Goal: Task Accomplishment & Management: Manage account settings

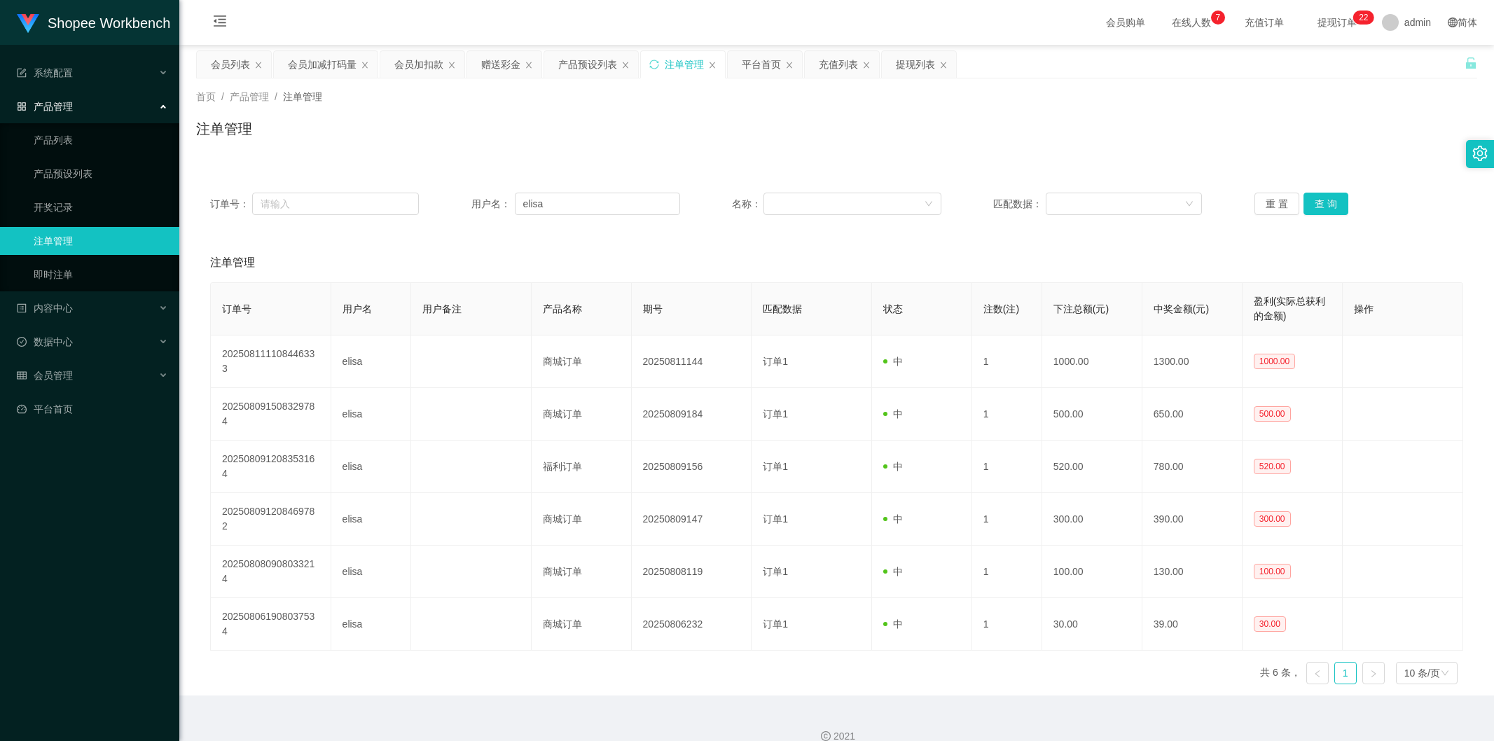
click at [233, 64] on div "会员列表" at bounding box center [230, 64] width 39 height 27
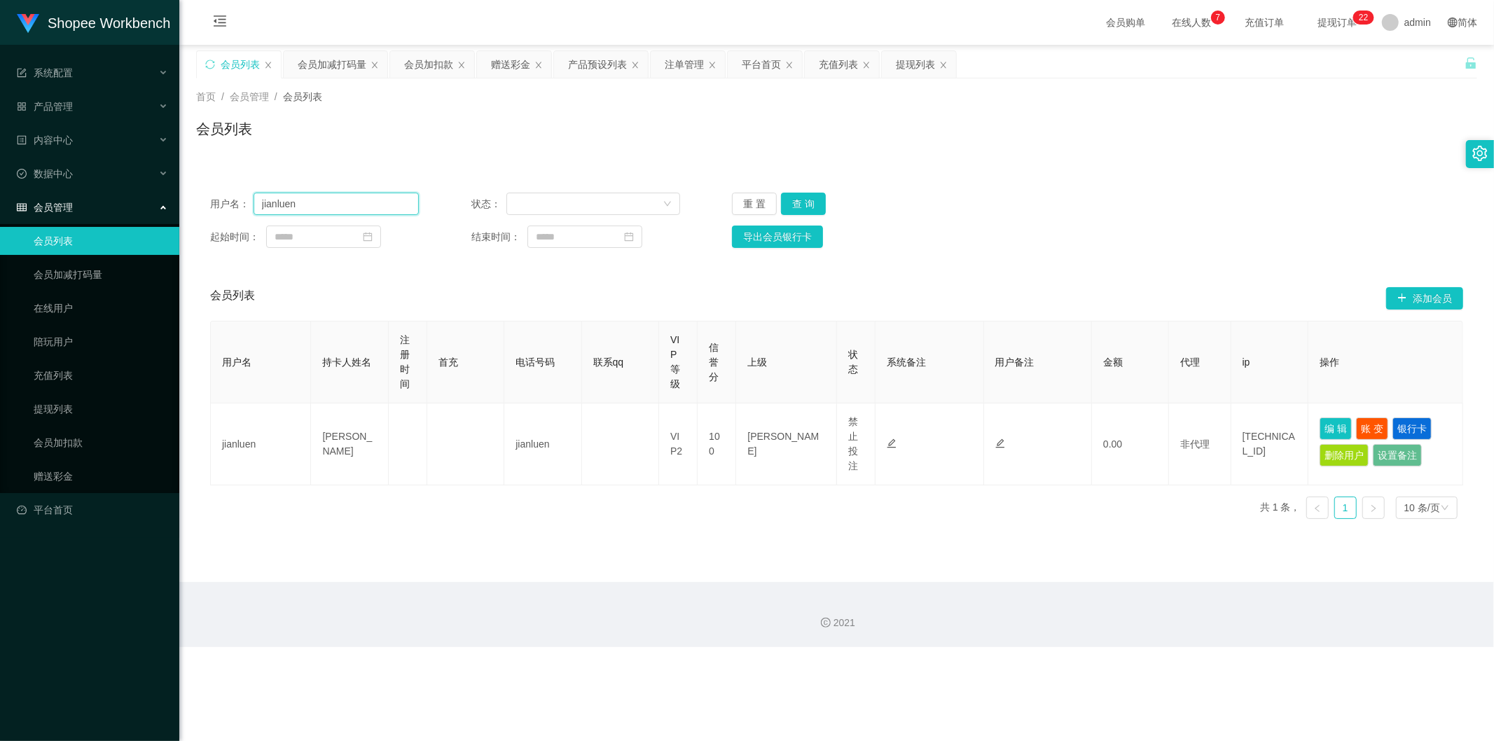
click at [331, 200] on input "jianluen" at bounding box center [336, 204] width 165 height 22
paste input "Liawlcjoe"
type input "Liawlcjoe"
click at [800, 210] on button "查 询" at bounding box center [803, 204] width 45 height 22
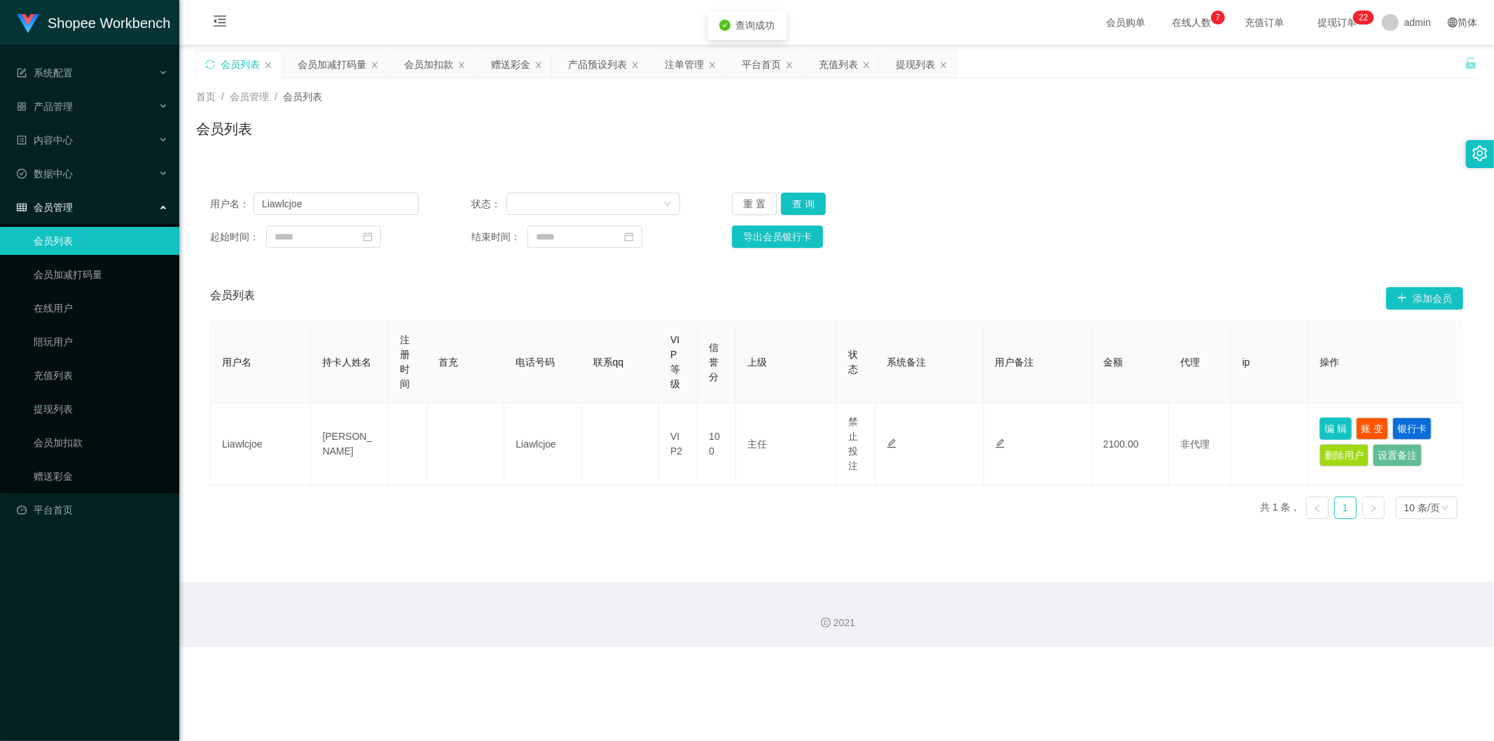
click at [1321, 429] on button "编 辑" at bounding box center [1335, 428] width 32 height 22
type input "Liawlcjoe"
type input "[PERSON_NAME]"
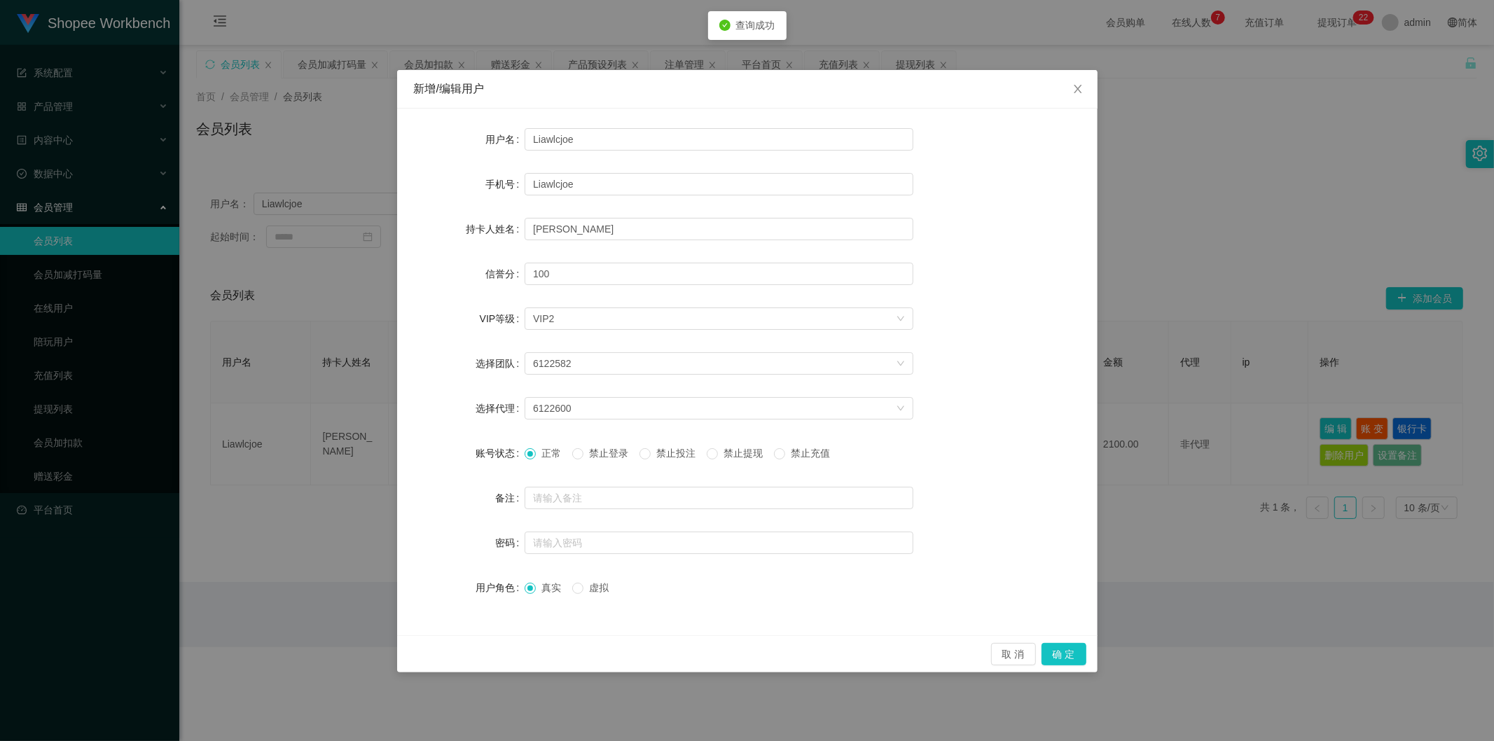
click at [683, 452] on span "禁止投注" at bounding box center [676, 453] width 50 height 11
click at [611, 543] on input "text" at bounding box center [719, 543] width 389 height 22
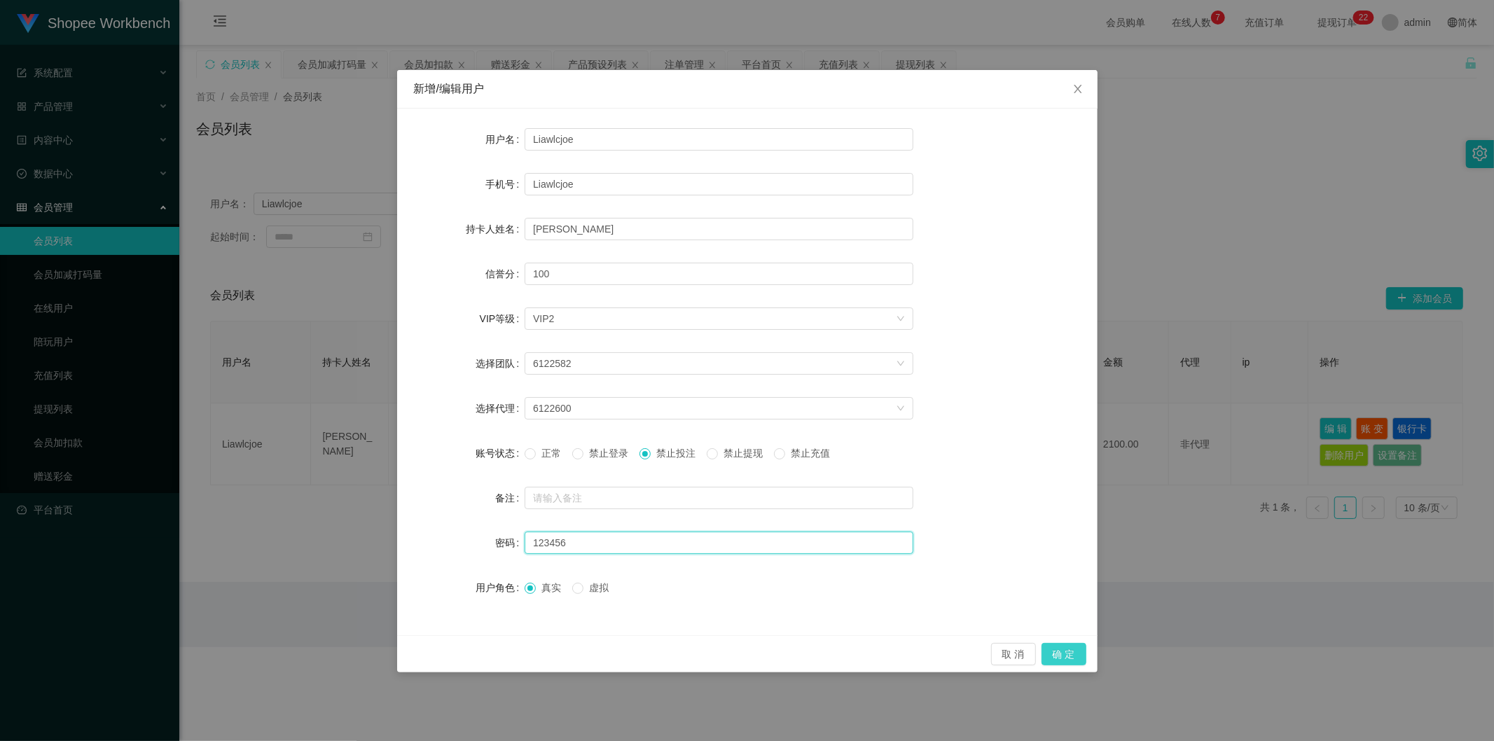
type input "123456"
click at [1066, 653] on button "确 定" at bounding box center [1063, 654] width 45 height 22
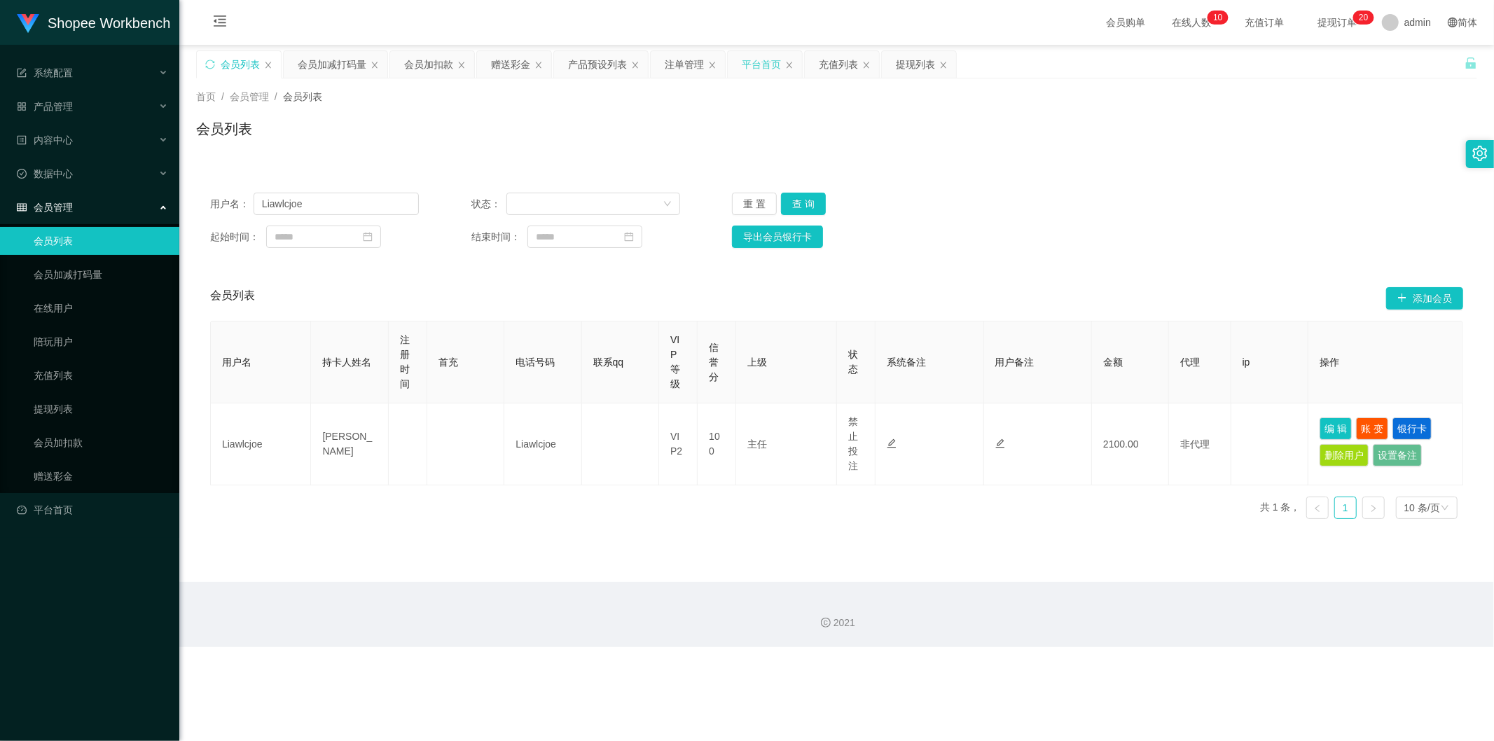
click at [764, 57] on div "平台首页" at bounding box center [761, 64] width 39 height 27
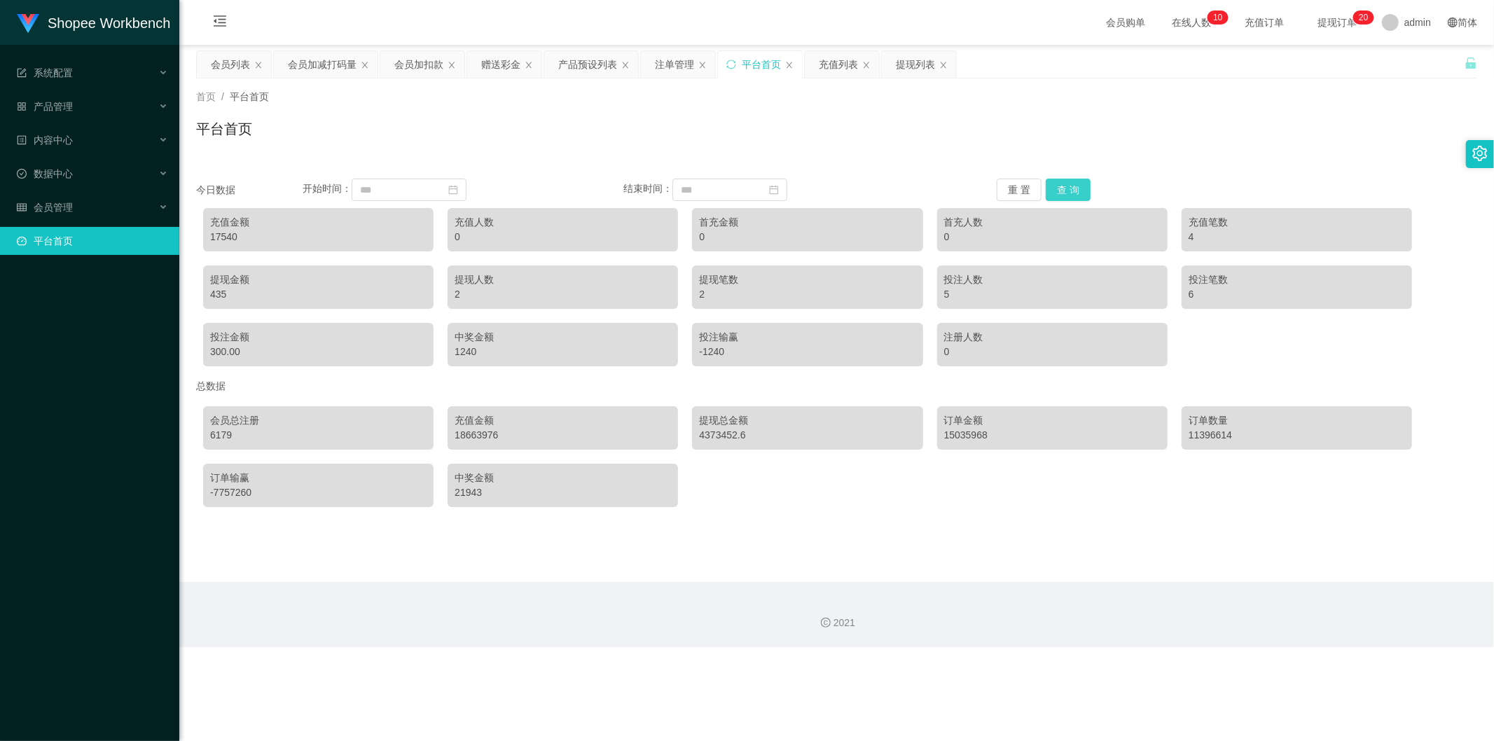
click at [1062, 183] on button "查 询" at bounding box center [1068, 190] width 45 height 22
click at [231, 66] on div "会员列表" at bounding box center [230, 64] width 39 height 27
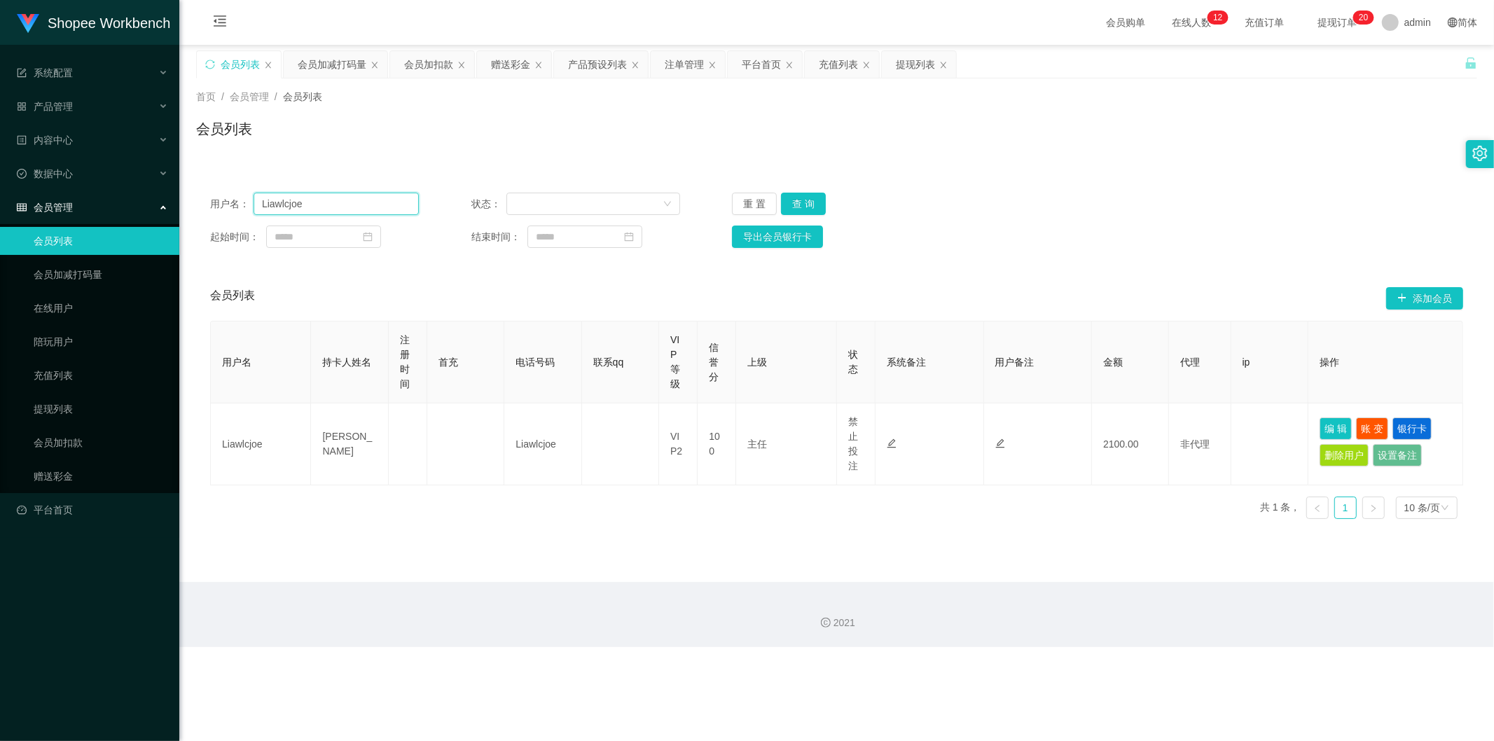
click at [313, 194] on input "Liawlcjoe" at bounding box center [336, 204] width 165 height 22
paste input "元屠"
type input "元屠"
click at [799, 206] on button "查 询" at bounding box center [803, 204] width 45 height 22
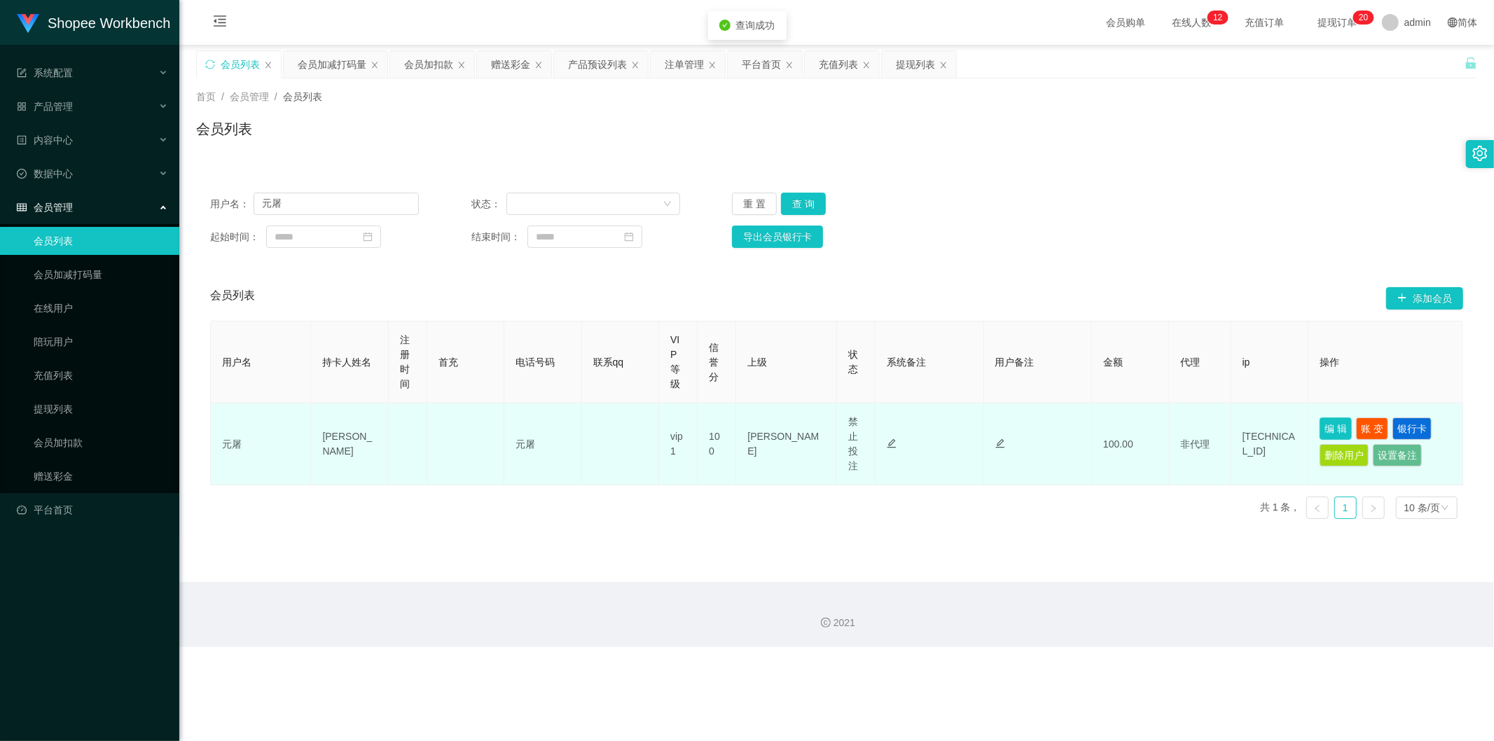
click at [1329, 426] on button "编 辑" at bounding box center [1335, 428] width 32 height 22
type input "元屠"
type input "[PERSON_NAME]"
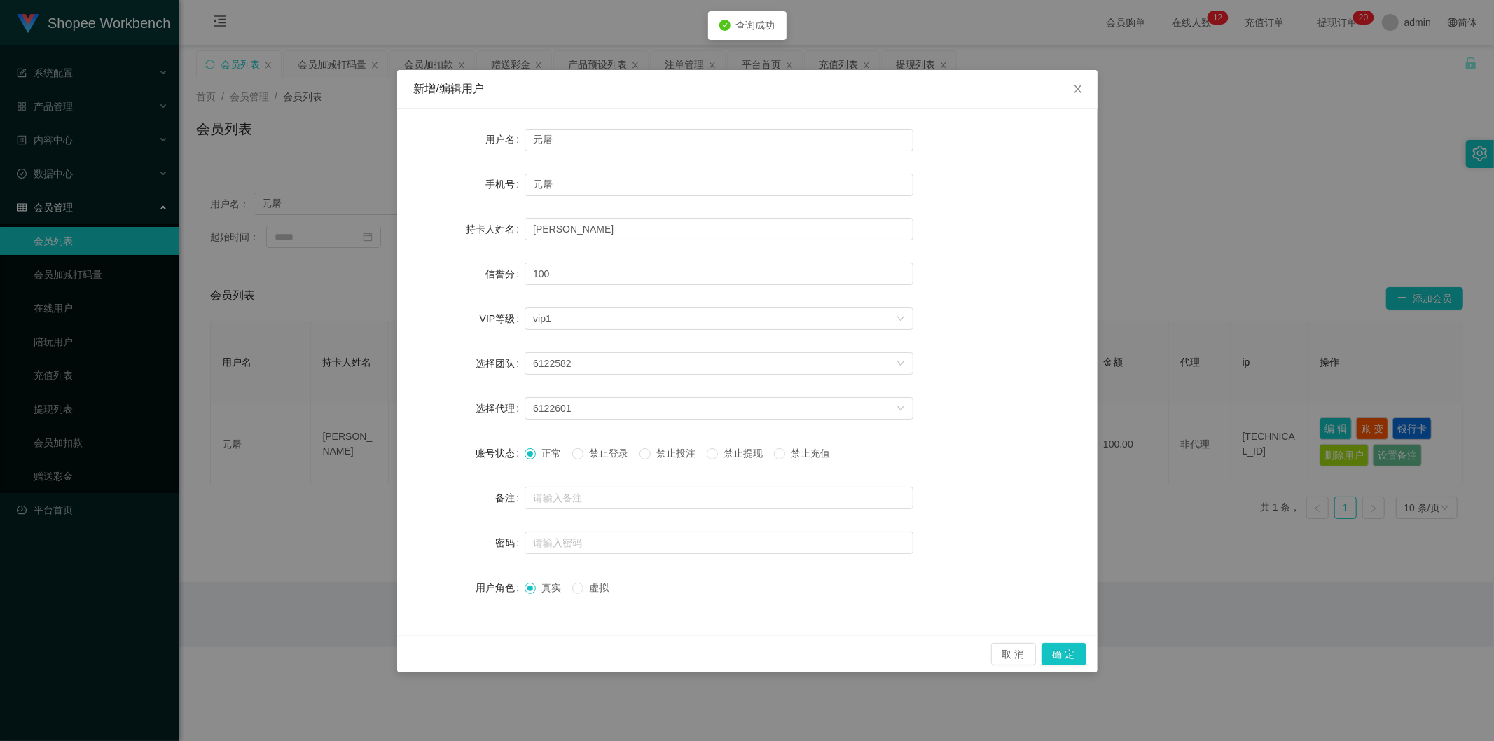
click at [668, 454] on span "禁止投注" at bounding box center [676, 453] width 50 height 11
click at [613, 364] on div "6122582" at bounding box center [714, 363] width 363 height 21
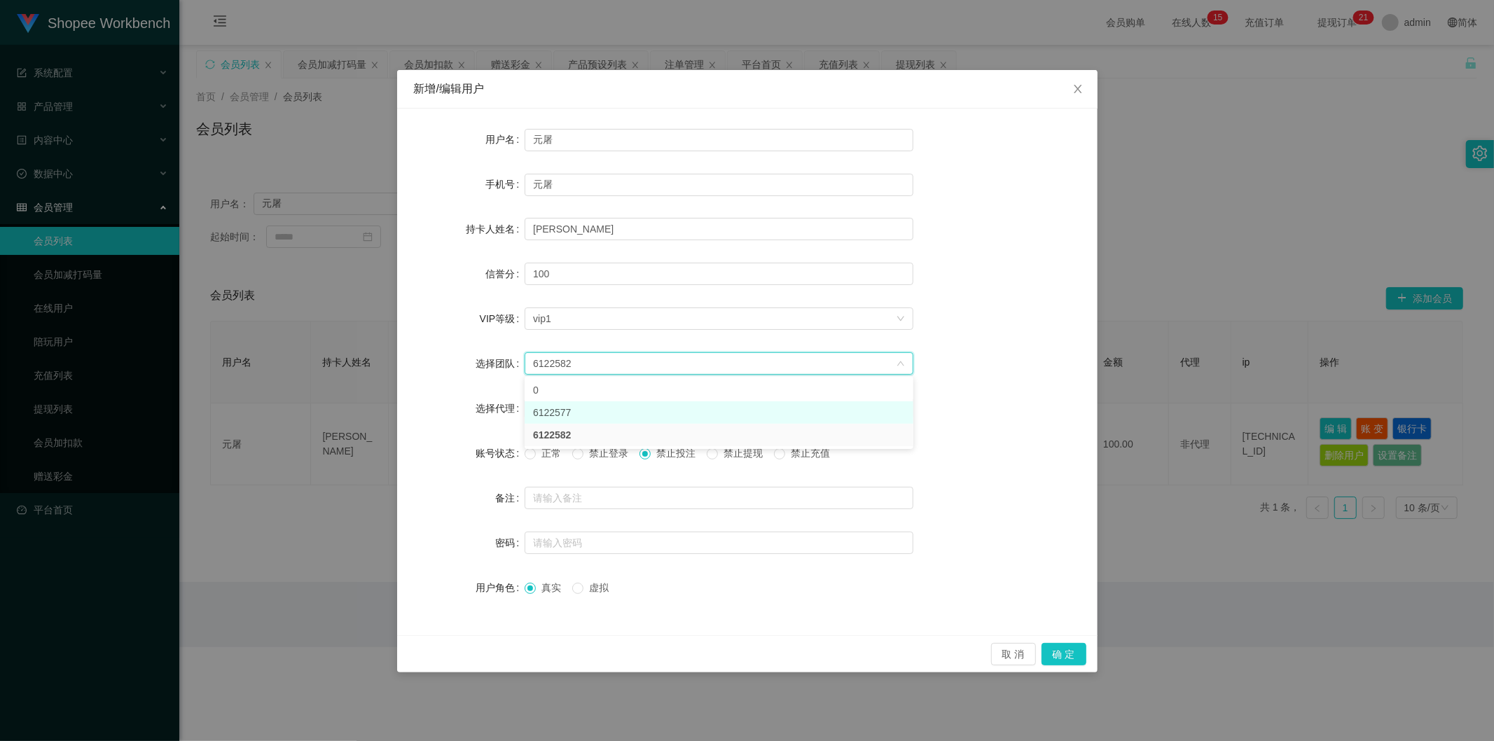
click at [586, 411] on li "6122577" at bounding box center [719, 412] width 389 height 22
click at [601, 362] on div "6122577" at bounding box center [714, 363] width 363 height 21
click at [571, 429] on li "6122582" at bounding box center [719, 435] width 389 height 22
click at [576, 414] on div "6122601" at bounding box center [714, 408] width 363 height 21
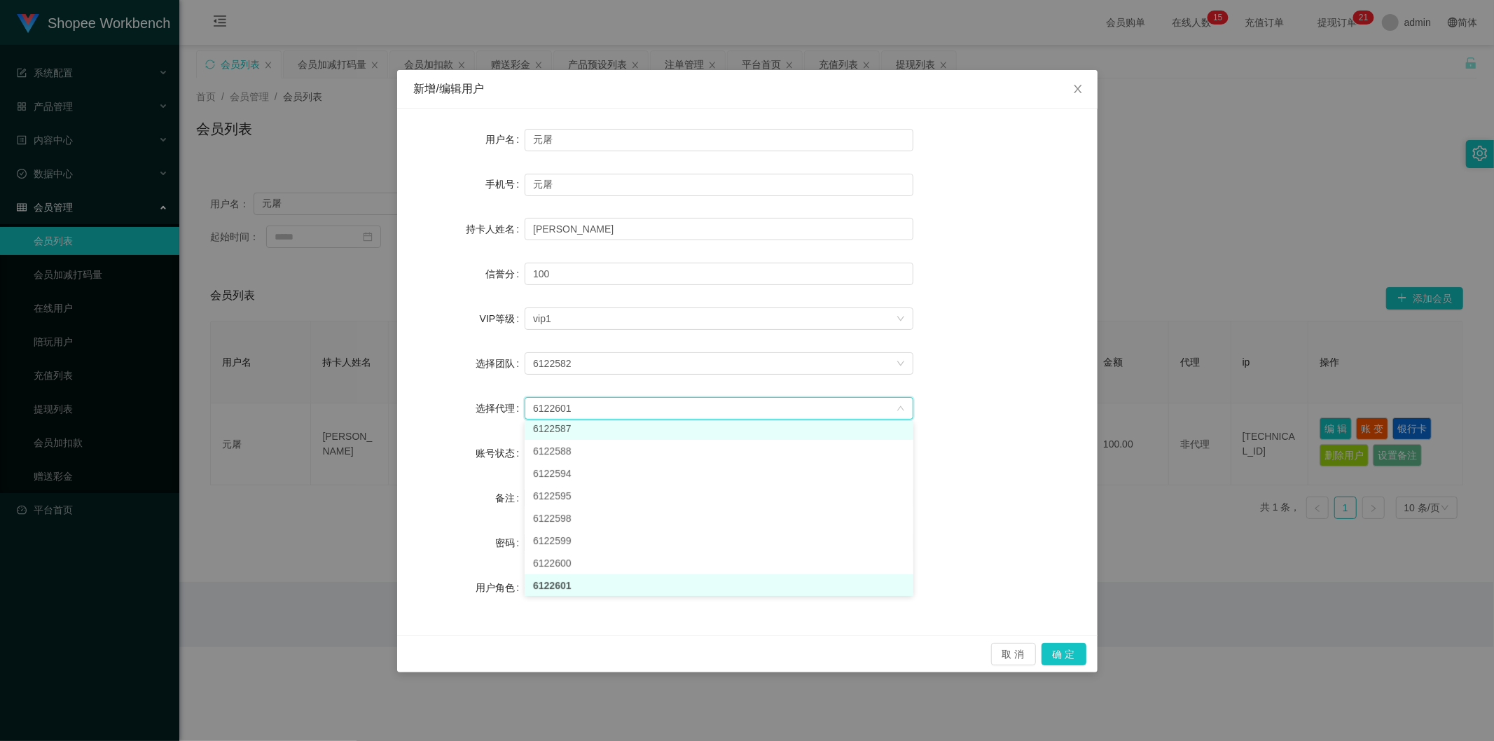
scroll to position [2, 0]
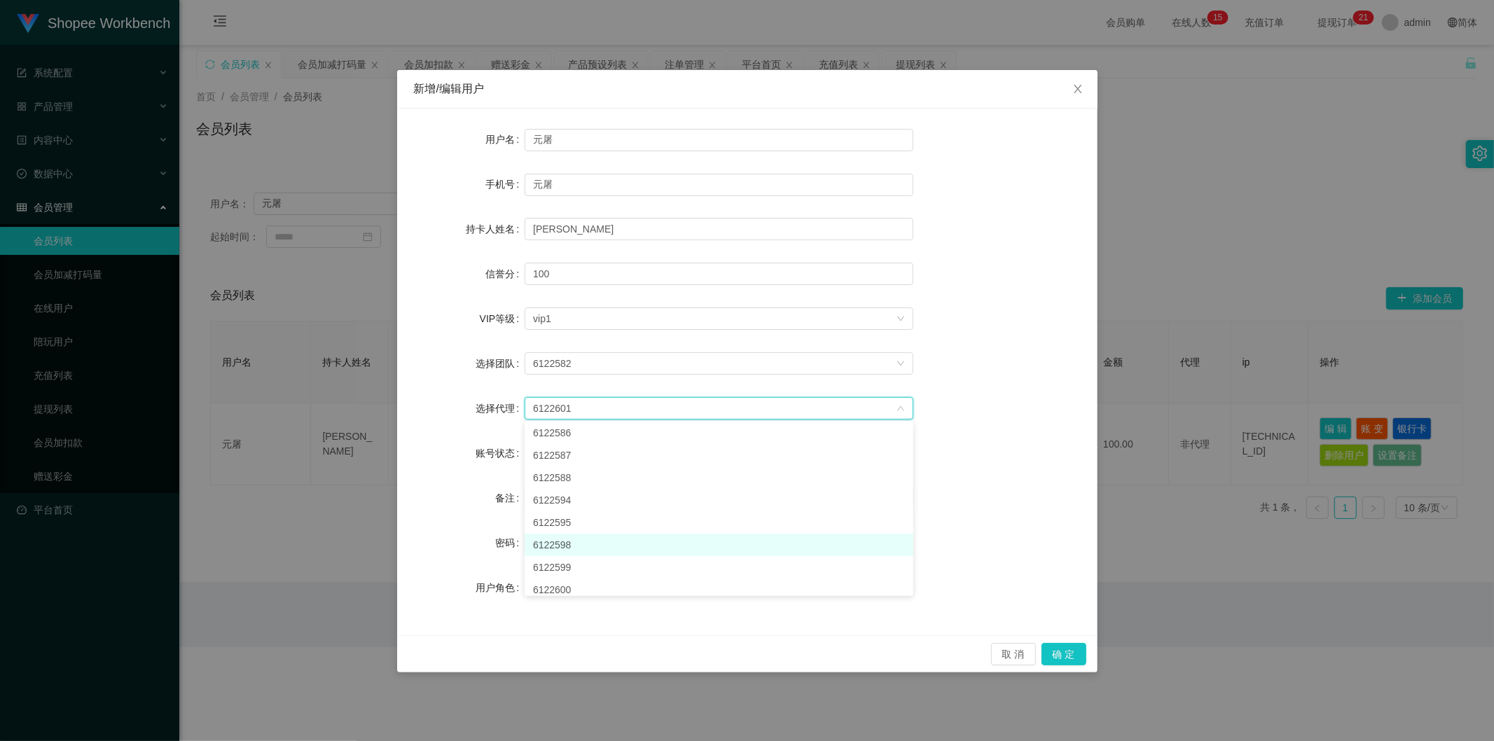
click at [573, 546] on li "6122598" at bounding box center [719, 545] width 389 height 22
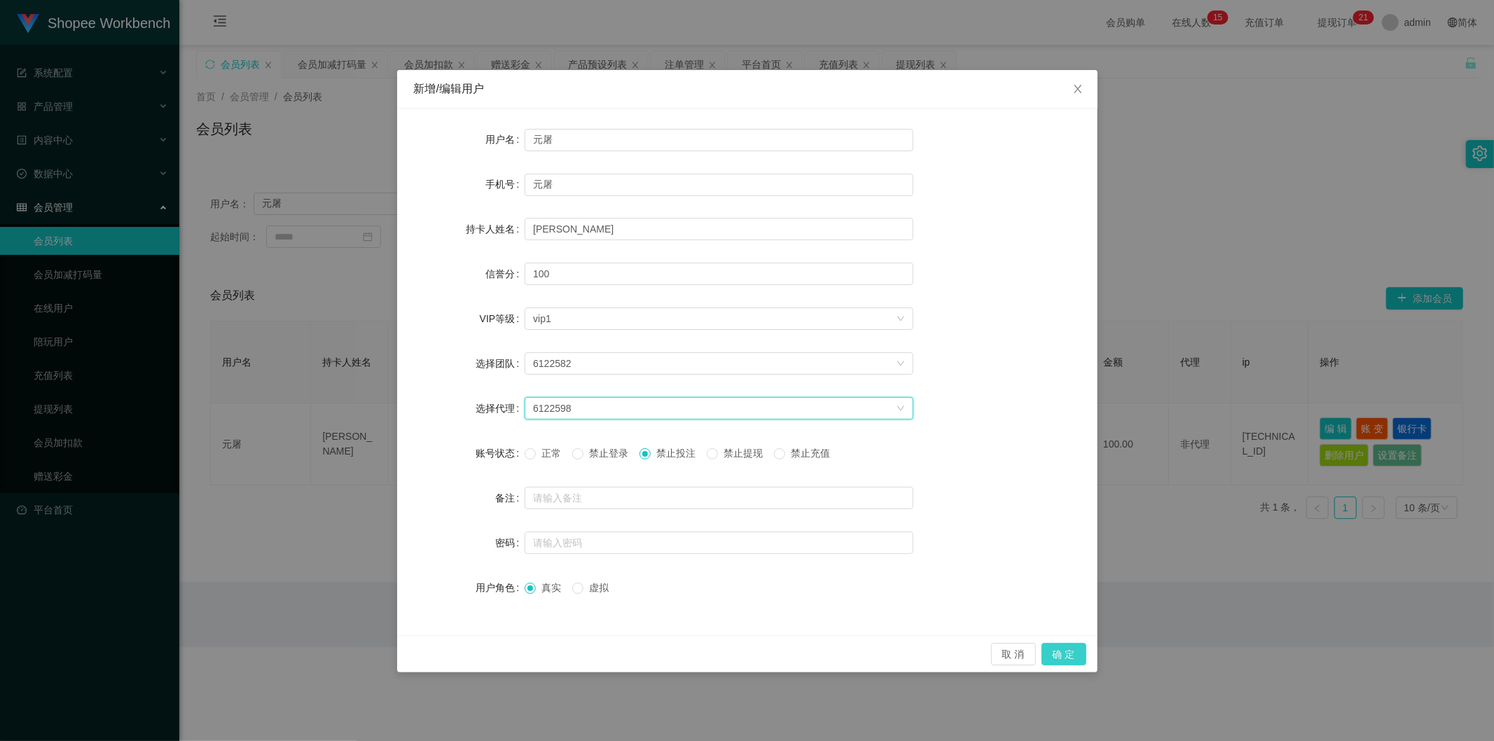
click at [1055, 649] on button "确 定" at bounding box center [1063, 654] width 45 height 22
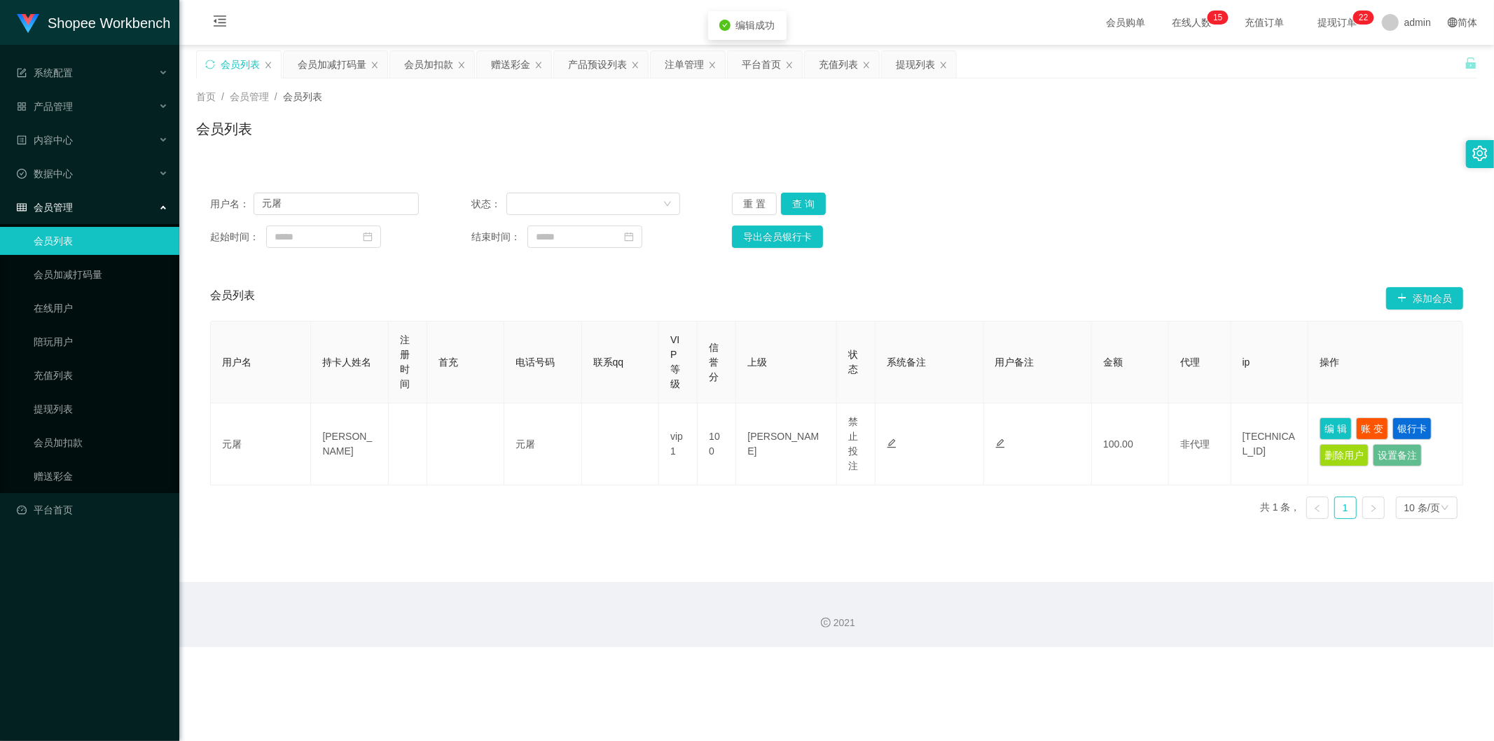
click at [692, 134] on div "会员列表" at bounding box center [836, 134] width 1281 height 32
click at [341, 197] on input "元屠" at bounding box center [336, 204] width 165 height 22
click at [350, 195] on input "元屠" at bounding box center [336, 204] width 165 height 22
click at [359, 204] on input "元屠" at bounding box center [336, 204] width 165 height 22
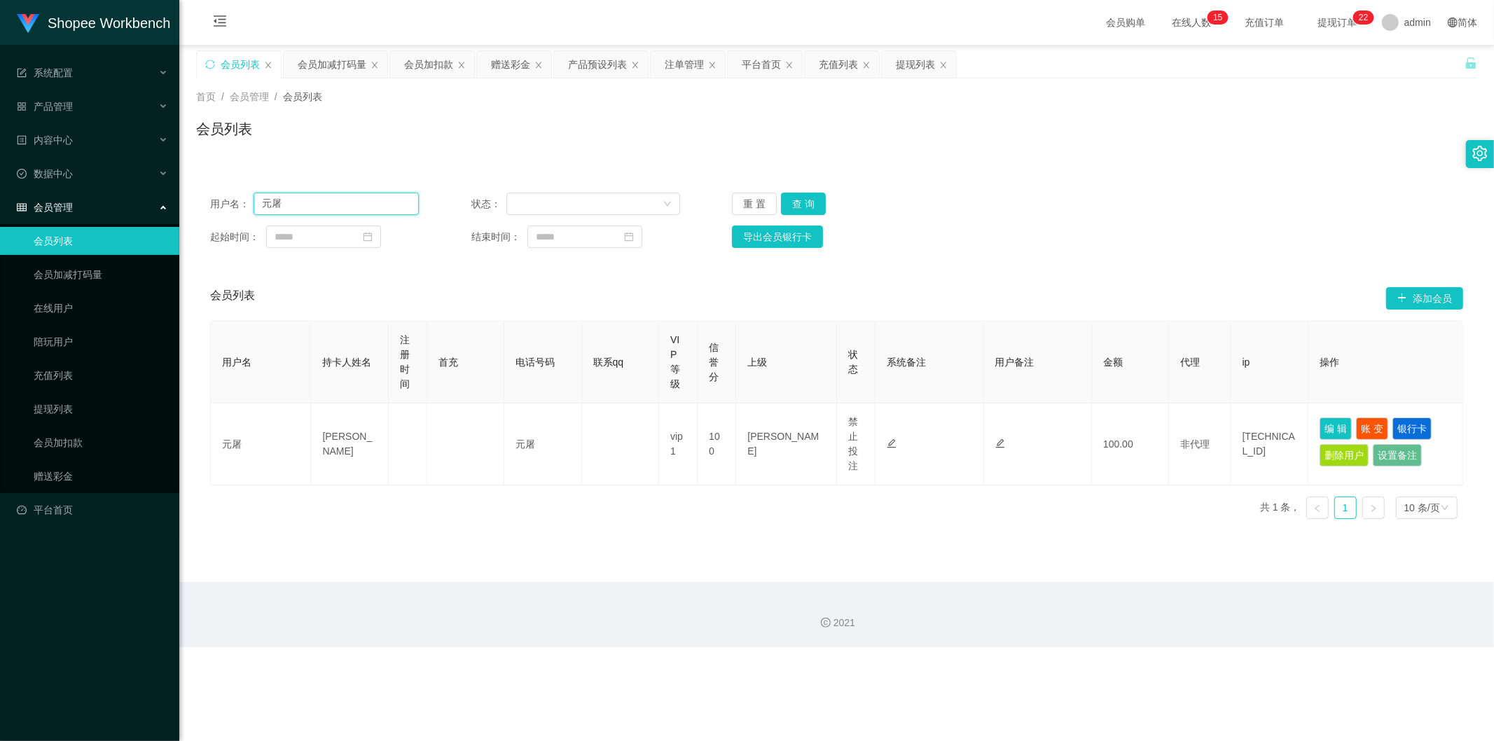
click at [359, 204] on input "元屠" at bounding box center [336, 204] width 165 height 22
paste input "Chen1135"
type input "Chen1135"
click at [810, 205] on button "查 询" at bounding box center [803, 204] width 45 height 22
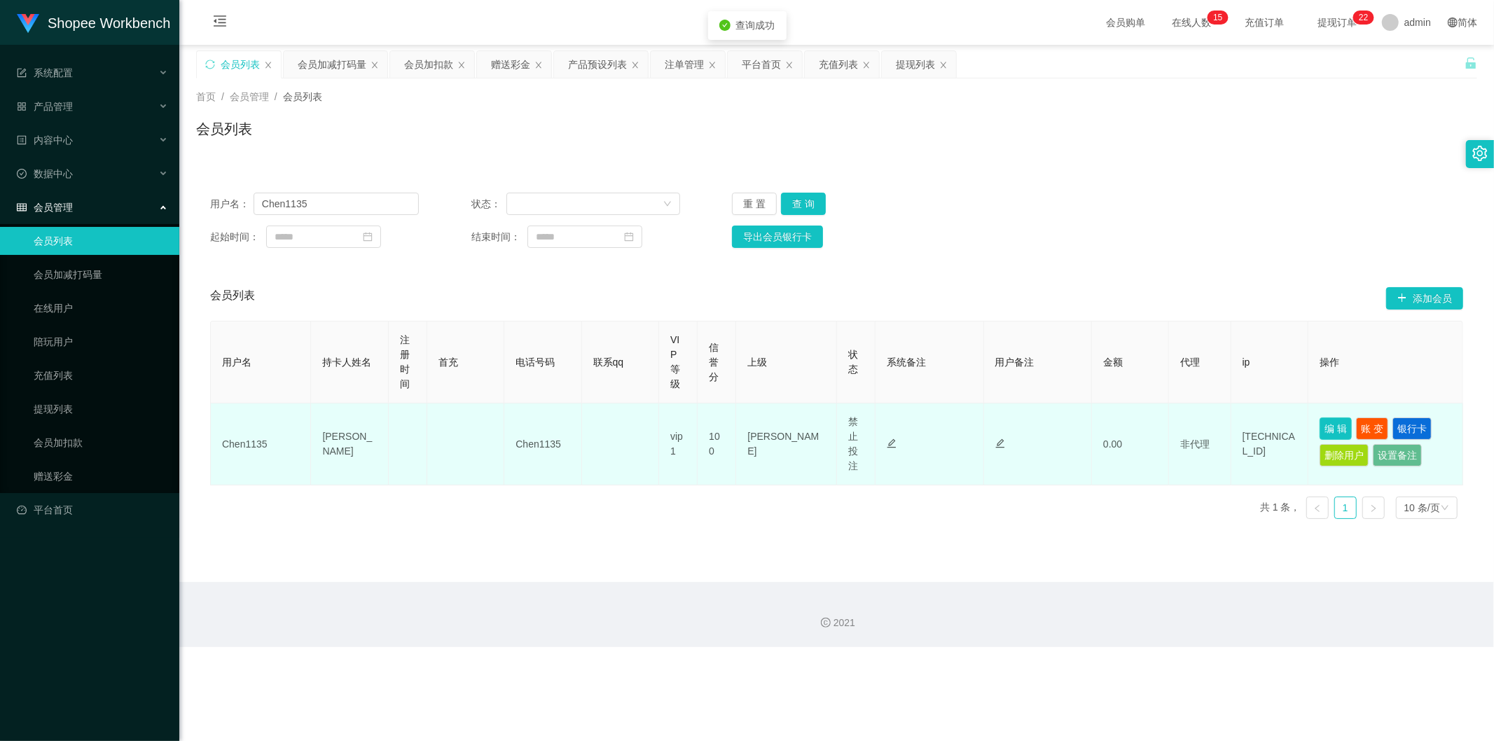
click at [1319, 424] on button "编 辑" at bounding box center [1335, 428] width 32 height 22
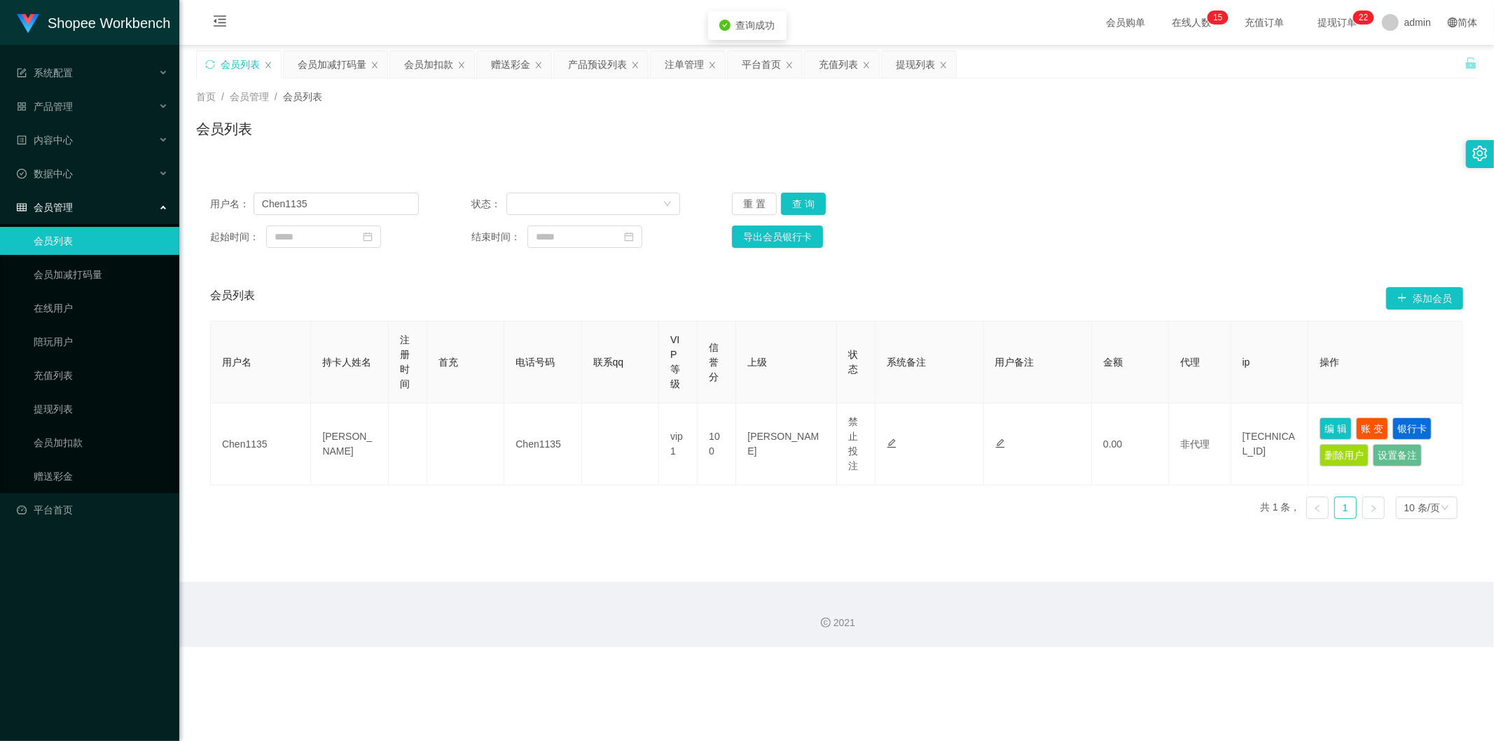
type input "Chen1135"
type input "[PERSON_NAME]"
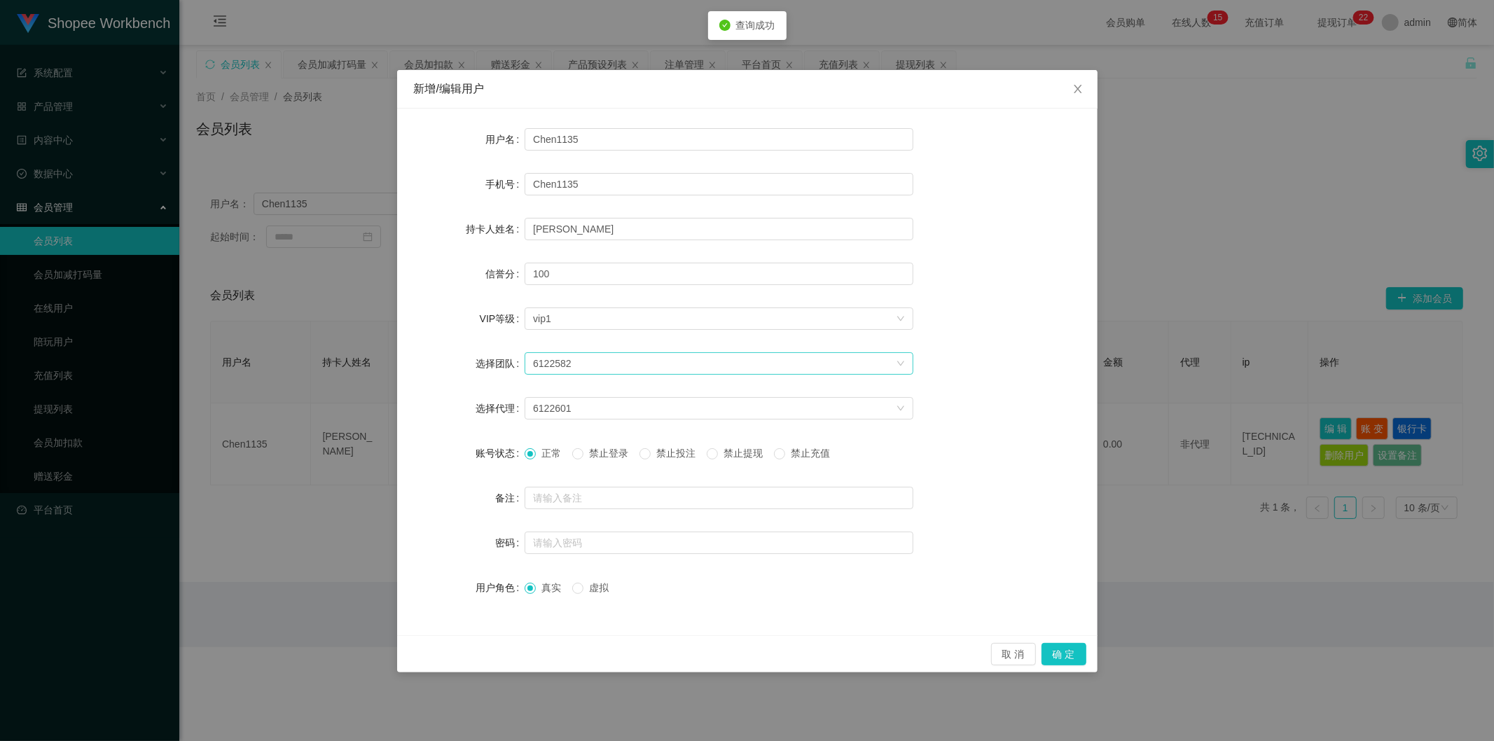
click at [592, 357] on div "6122582" at bounding box center [714, 363] width 363 height 21
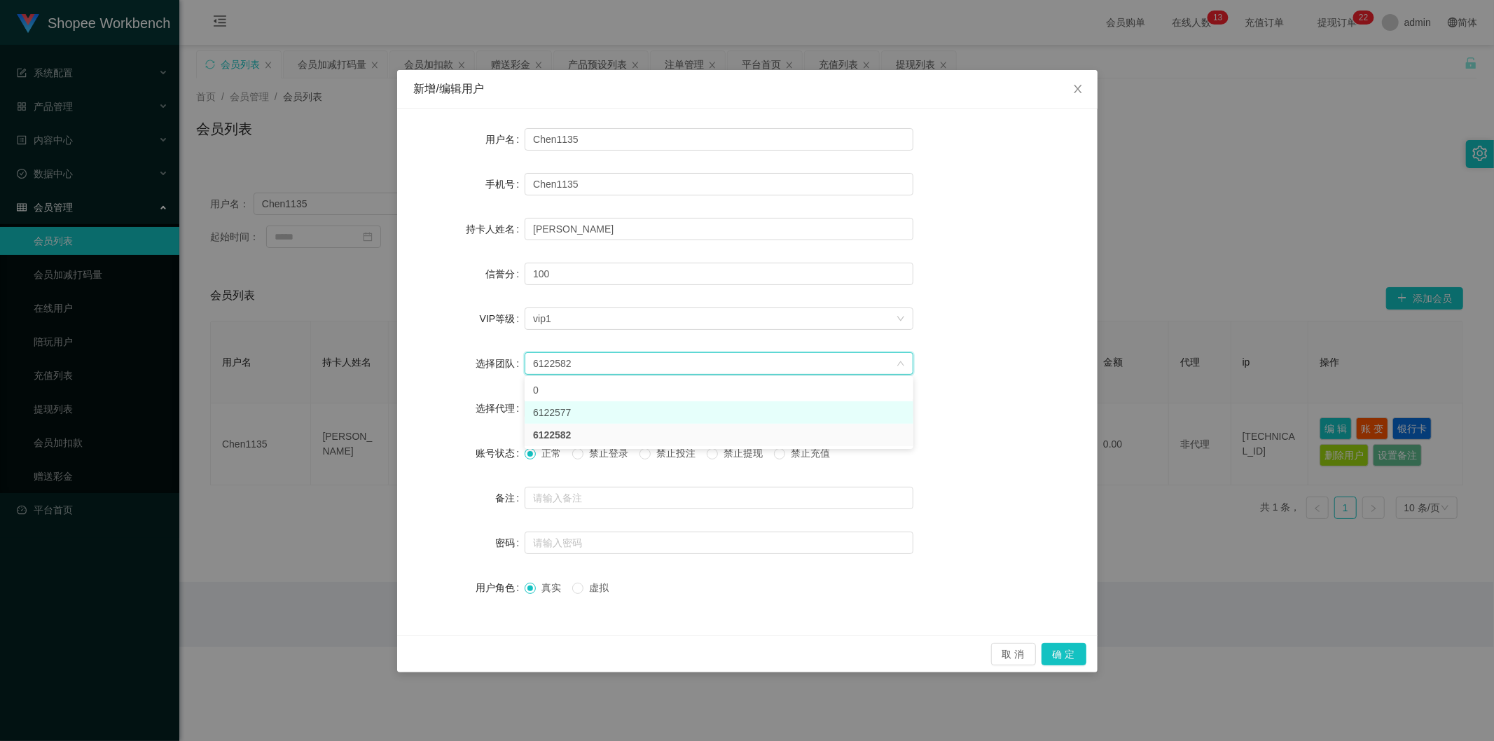
click at [576, 409] on li "6122577" at bounding box center [719, 412] width 389 height 22
click at [606, 360] on div "6122577" at bounding box center [714, 363] width 363 height 21
click at [574, 429] on li "6122582" at bounding box center [719, 435] width 389 height 22
click at [571, 410] on div "6122601" at bounding box center [714, 408] width 363 height 21
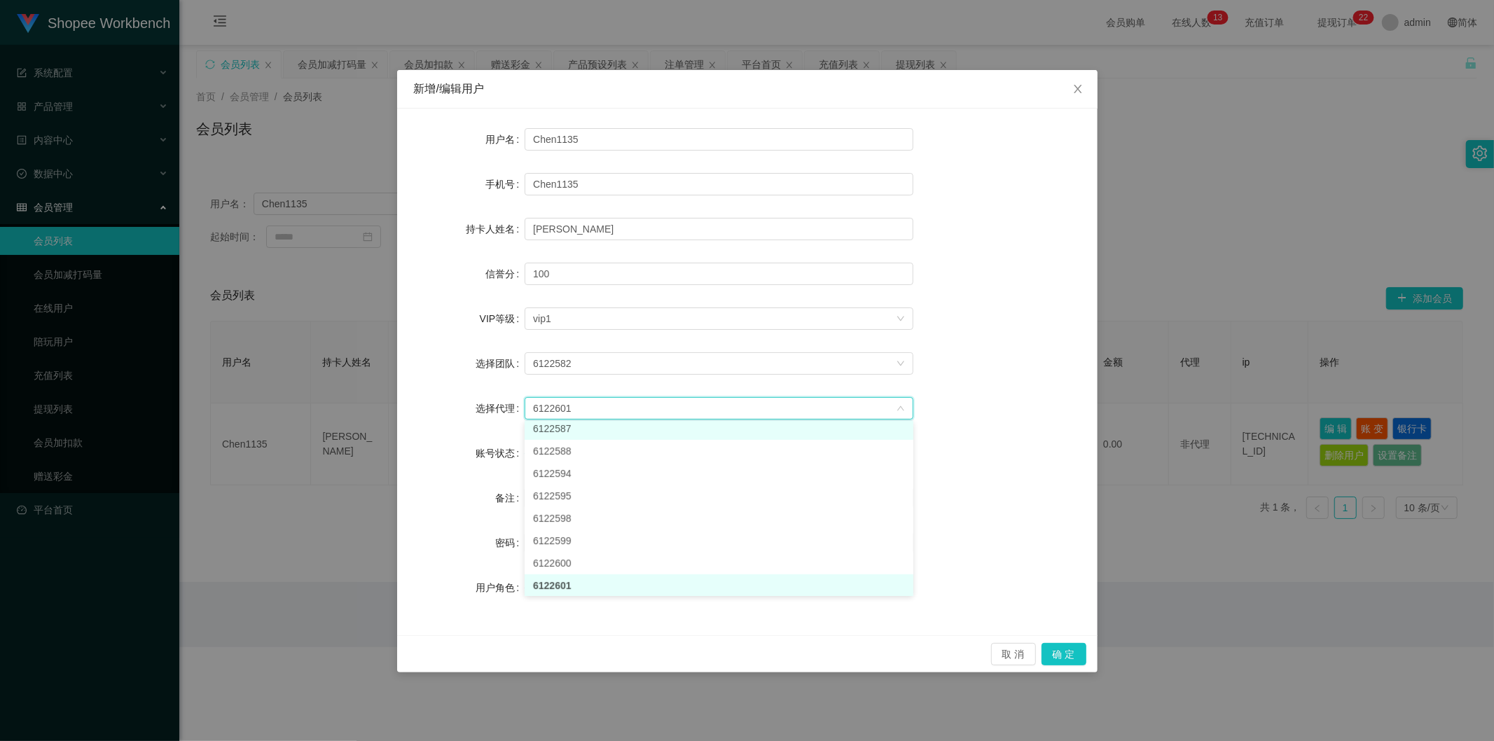
scroll to position [25, 0]
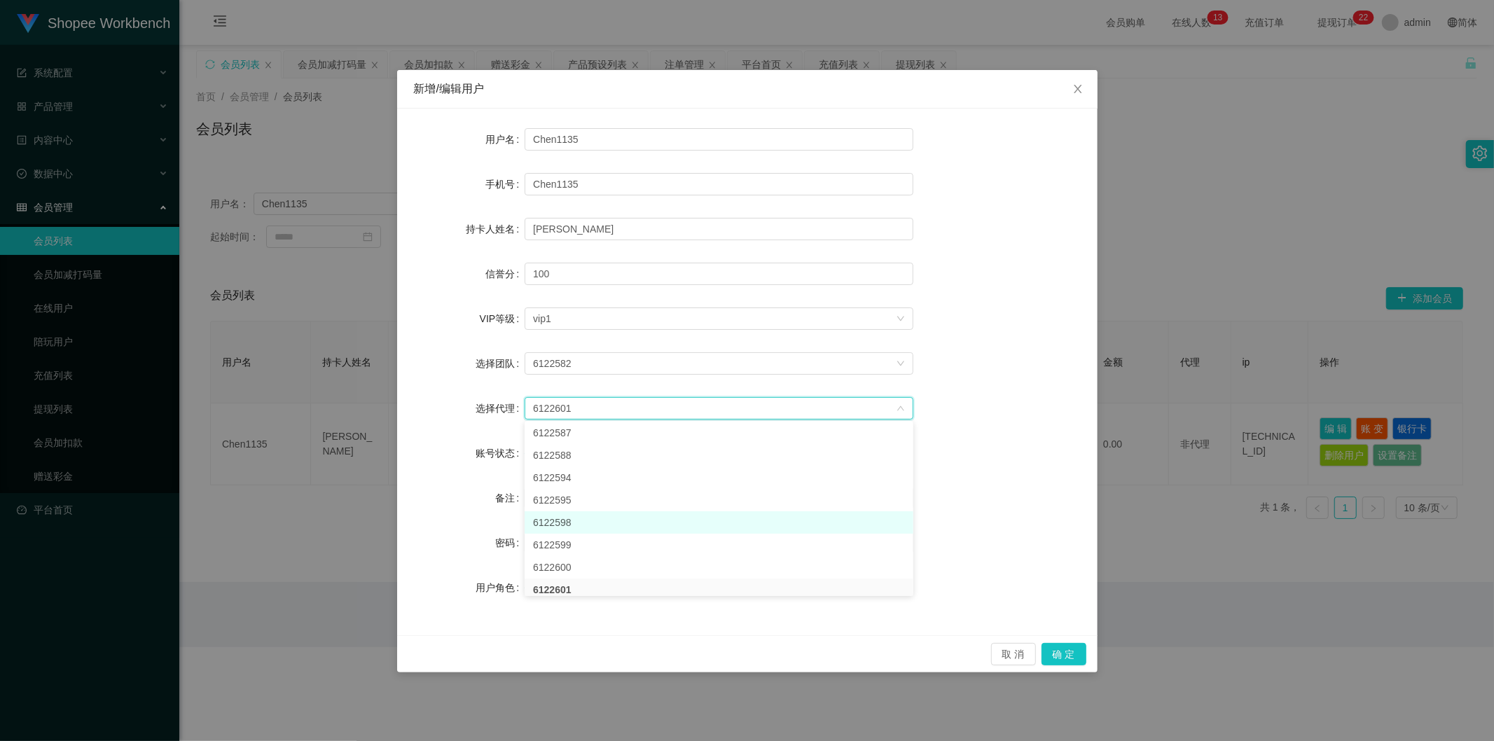
click at [562, 522] on li "6122598" at bounding box center [719, 522] width 389 height 22
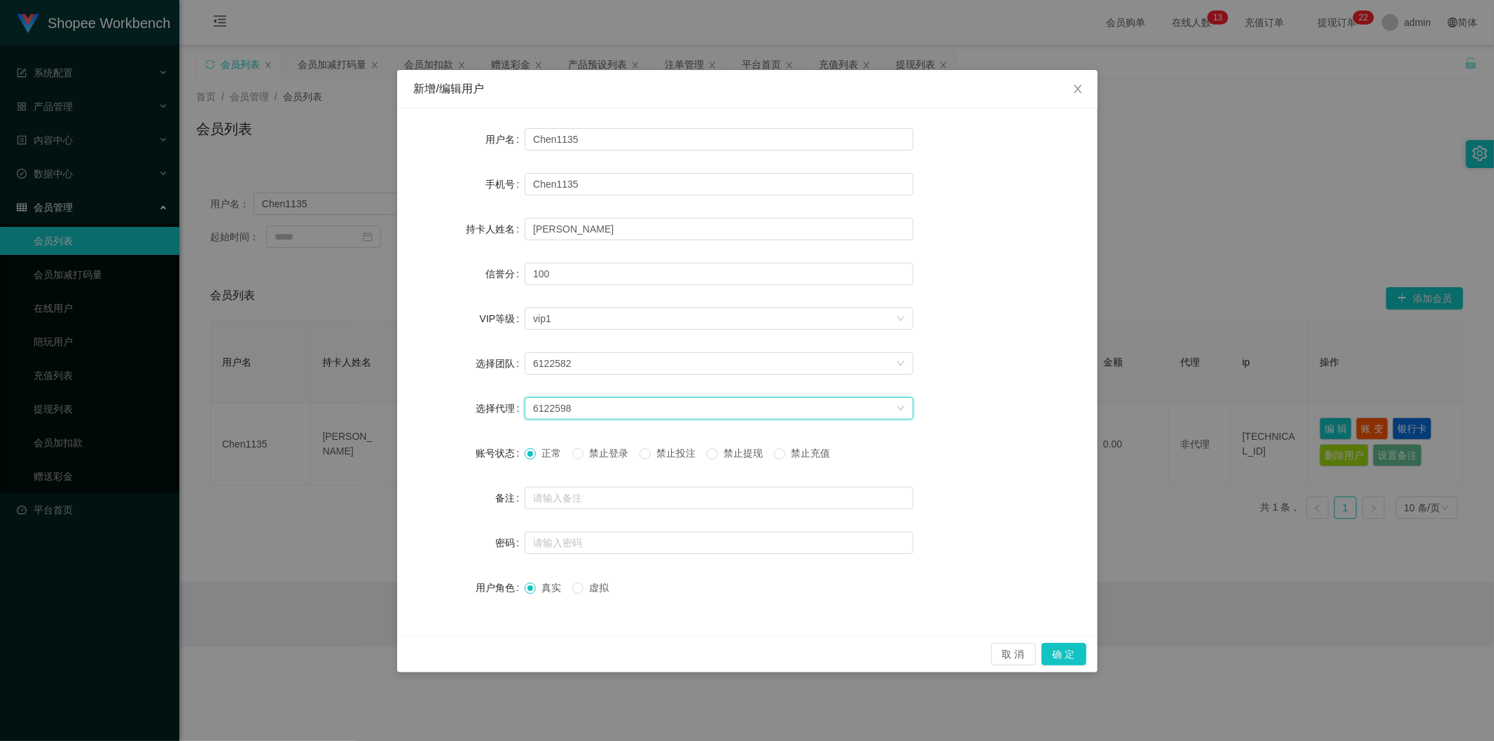
click at [684, 452] on span "禁止投注" at bounding box center [676, 453] width 50 height 11
click at [1067, 649] on button "确 定" at bounding box center [1063, 654] width 45 height 22
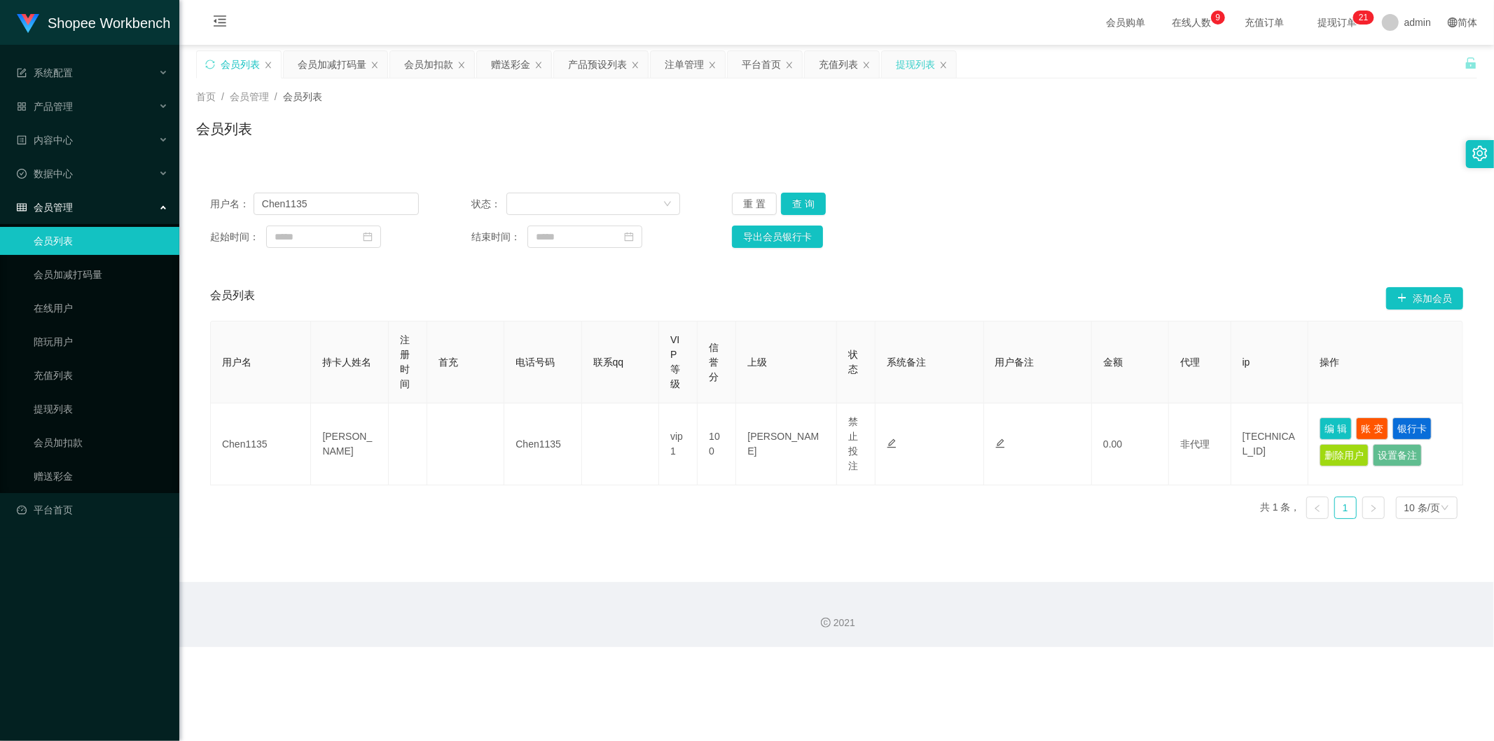
click at [897, 67] on div "提现列表" at bounding box center [915, 64] width 39 height 27
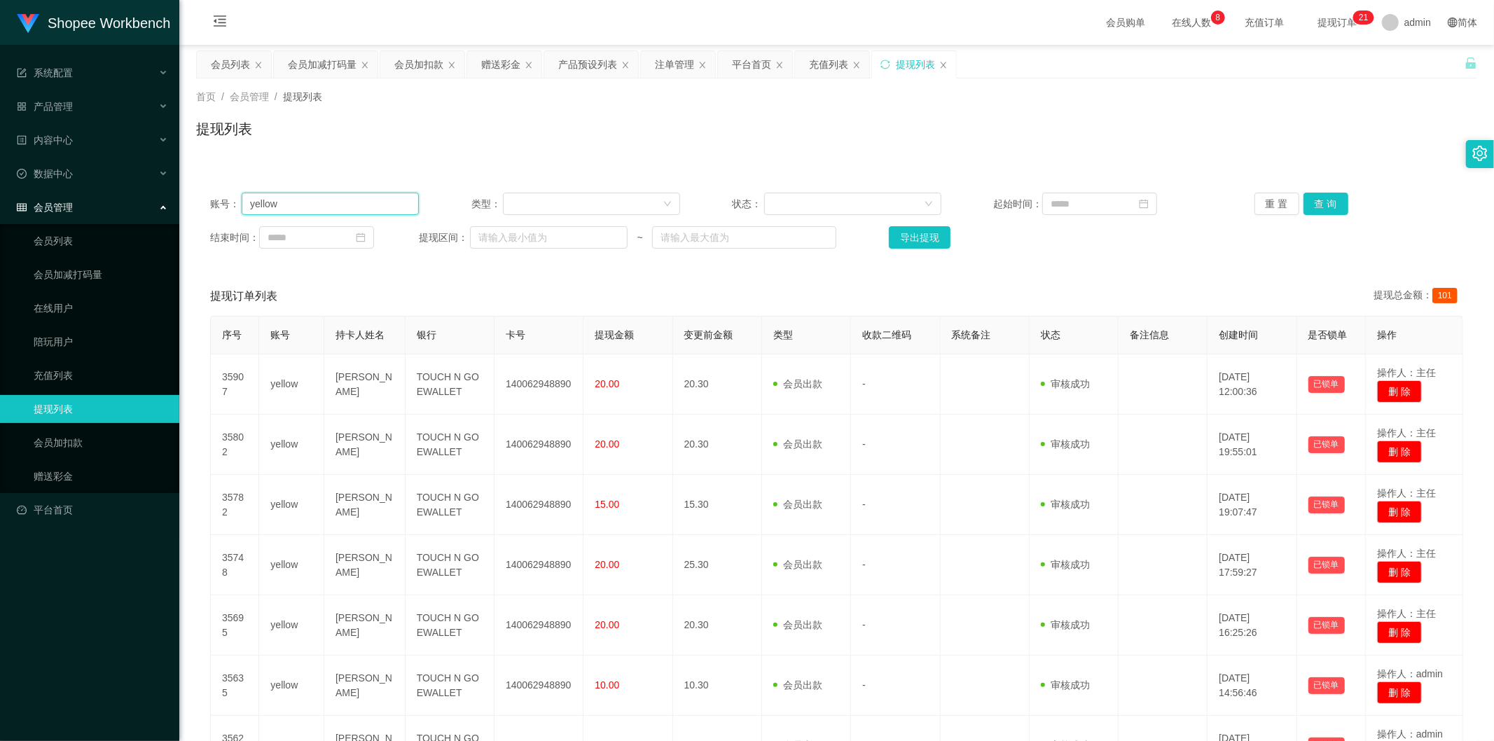
click at [317, 206] on input "yellow" at bounding box center [330, 204] width 177 height 22
paste input "iceman"
click at [1312, 205] on button "查 询" at bounding box center [1325, 204] width 45 height 22
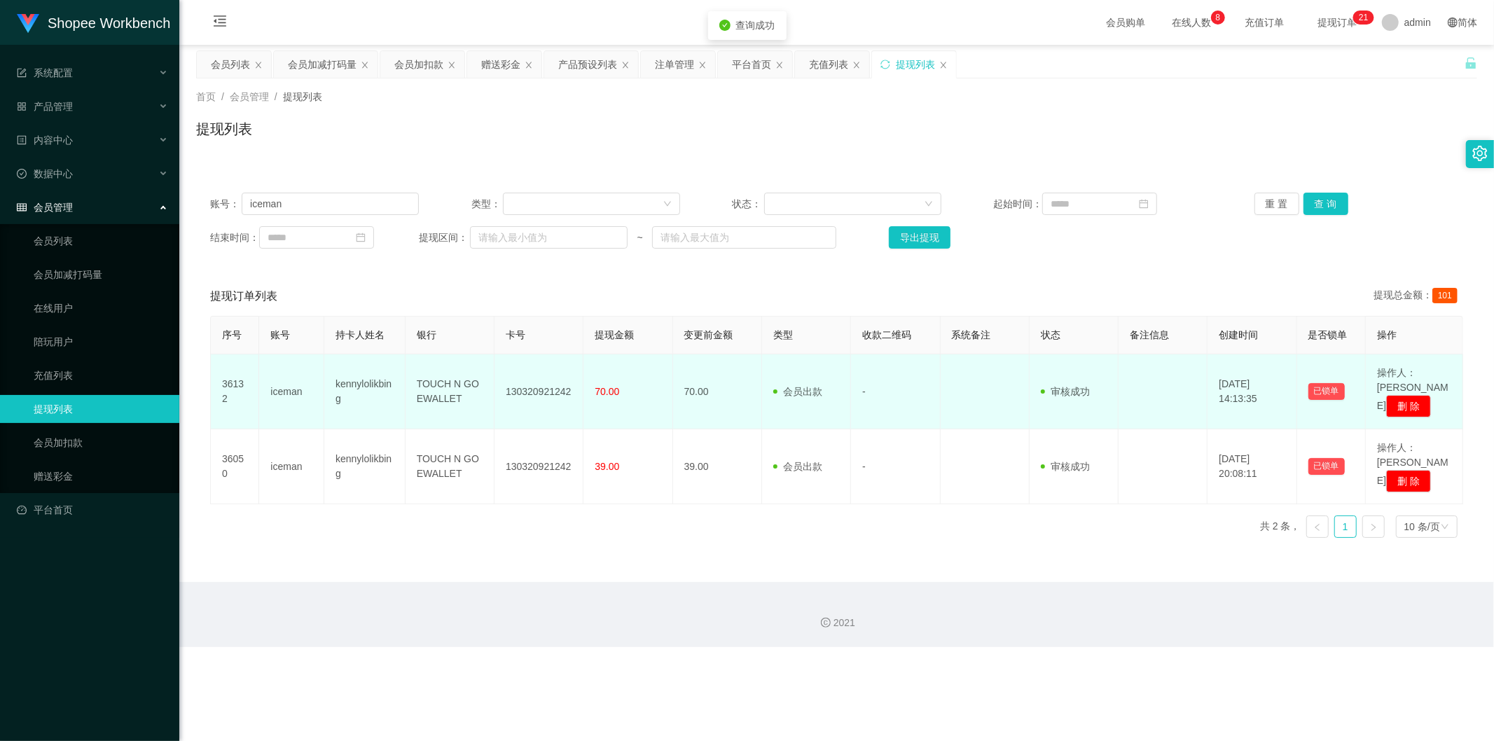
click at [529, 387] on td "130320921242" at bounding box center [538, 391] width 89 height 75
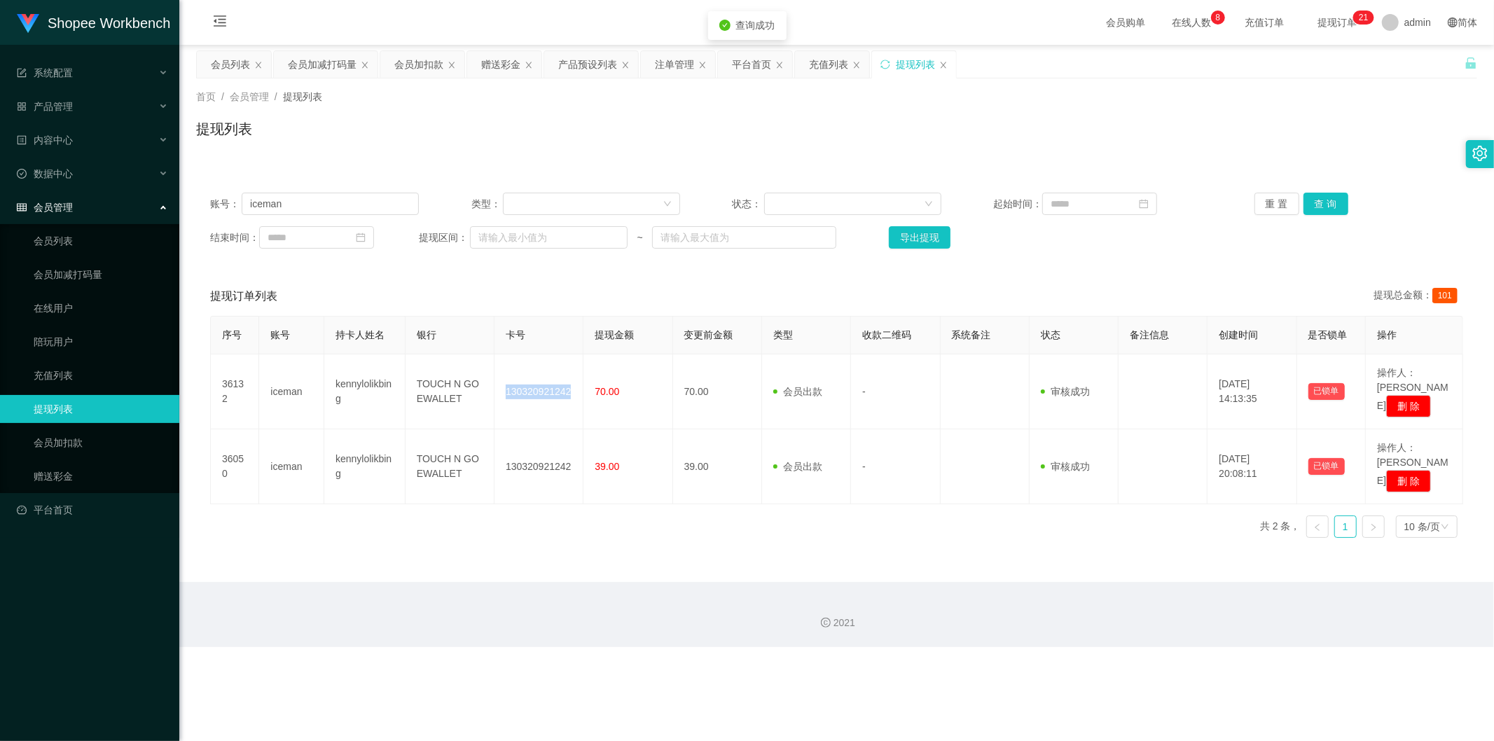
copy td "130320921242"
click at [330, 207] on input "iceman" at bounding box center [330, 204] width 177 height 22
paste input "kellykelly7869"
type input "kellykelly7869"
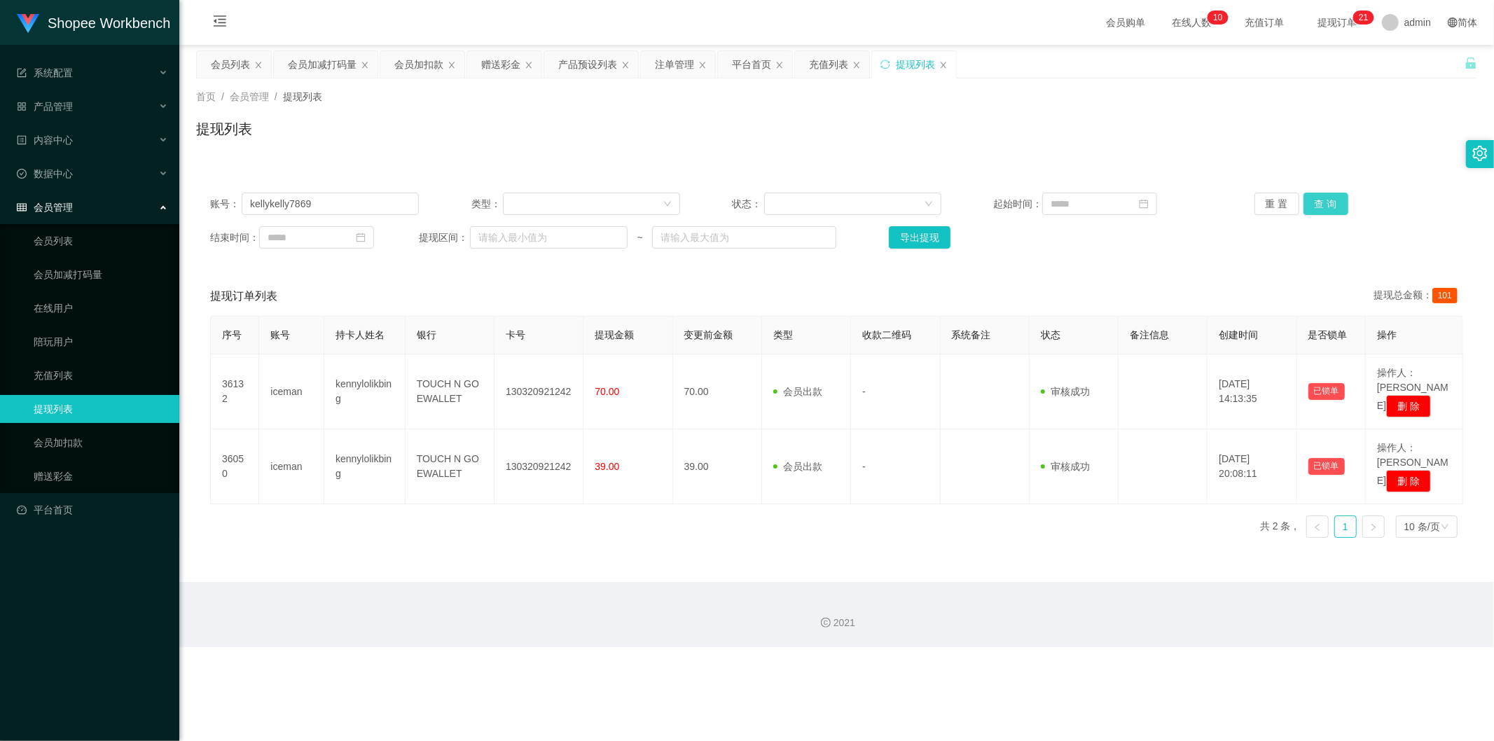
click at [1336, 204] on button "查 询" at bounding box center [1325, 204] width 45 height 22
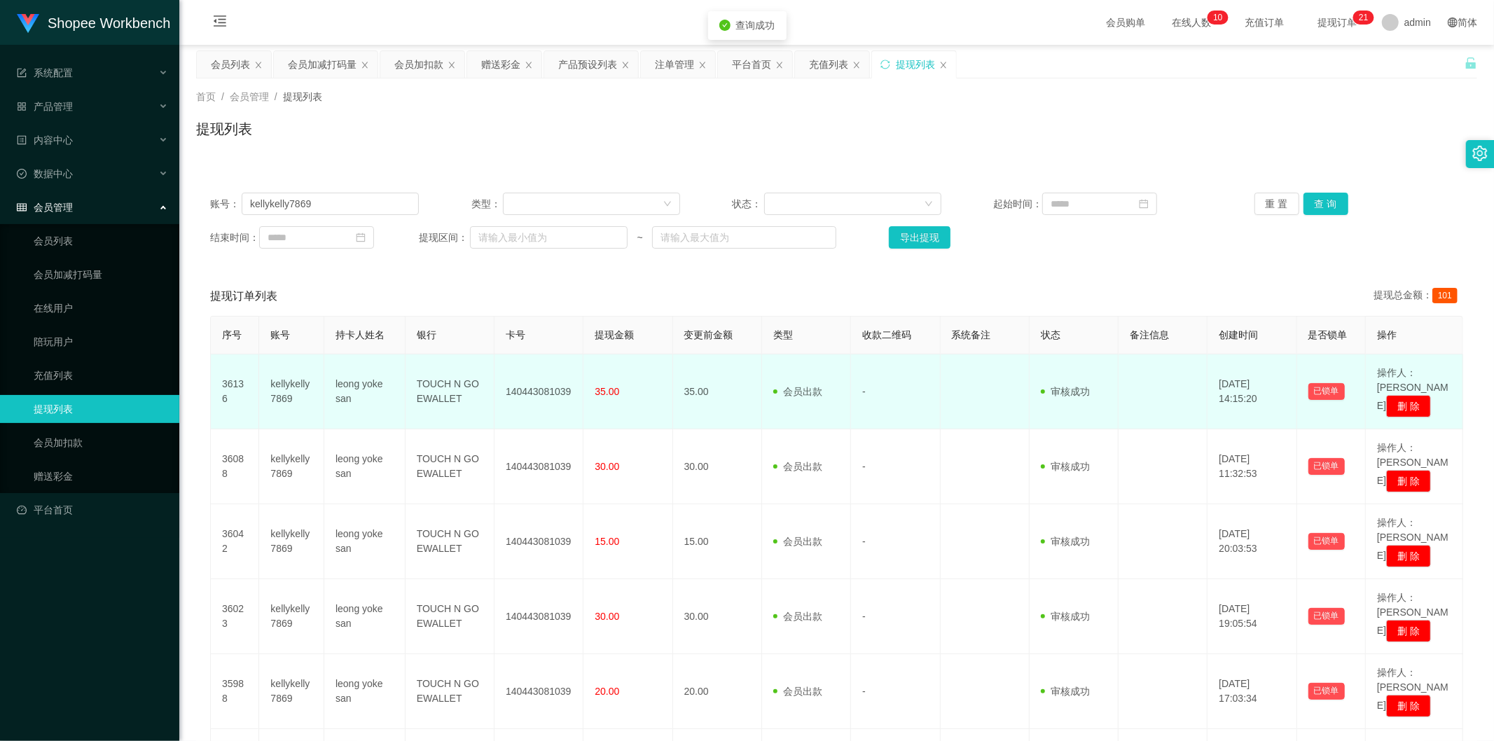
click at [522, 389] on td "140443081039" at bounding box center [538, 391] width 89 height 75
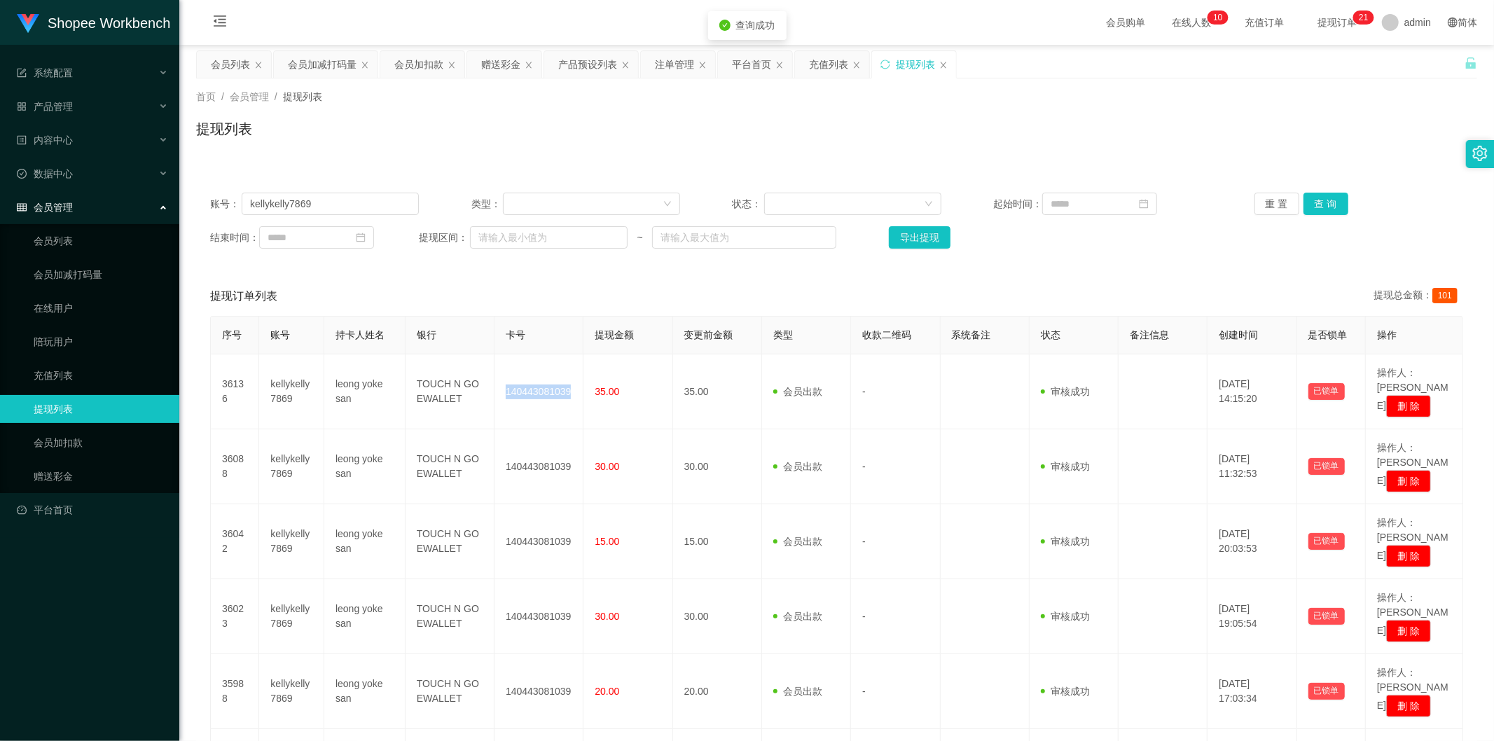
copy td "140443081039"
